Goal: Navigation & Orientation: Find specific page/section

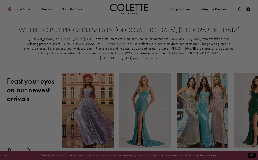
click at [240, 53] on div at bounding box center [130, 81] width 261 height 162
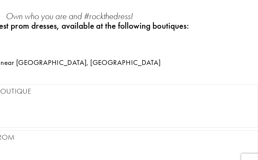
scroll to position [207, 0]
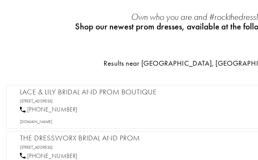
click at [78, 98] on h2 "Lace & Lily Bridal and Prom Boutique" at bounding box center [131, 101] width 231 height 6
click at [37, 105] on link "[STREET_ADDRESS]" at bounding box center [26, 106] width 21 height 3
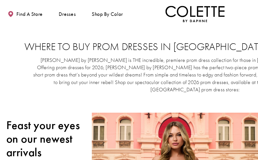
click at [14, 10] on span "Find a store" at bounding box center [21, 9] width 17 height 4
click at [18, 13] on link "Find a store" at bounding box center [19, 9] width 24 height 11
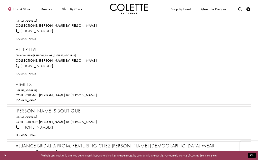
scroll to position [267, 0]
